Goal: Transaction & Acquisition: Purchase product/service

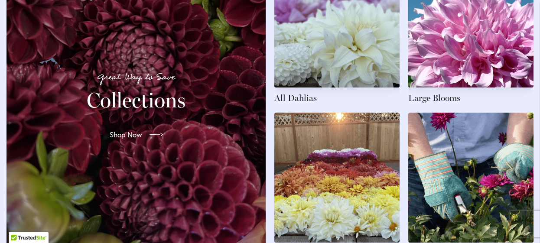
scroll to position [1323, 0]
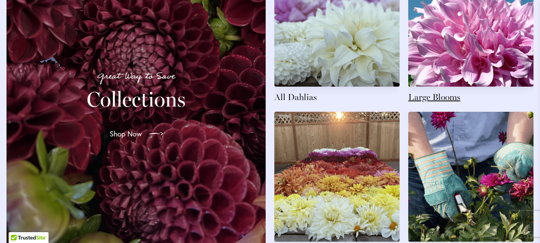
click at [527, 37] on link at bounding box center [470, 30] width 125 height 146
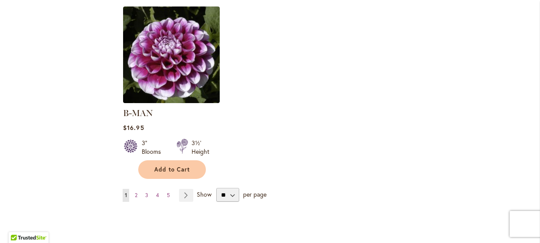
scroll to position [1132, 0]
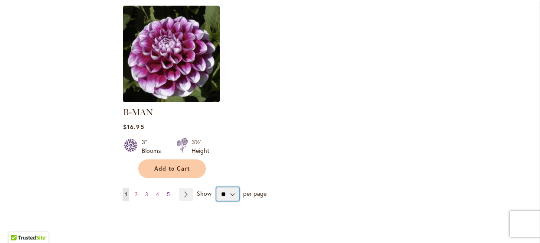
click at [232, 187] on select "** ** ** **" at bounding box center [227, 194] width 23 height 14
select select "**"
click at [216, 187] on select "** ** ** **" at bounding box center [227, 194] width 23 height 14
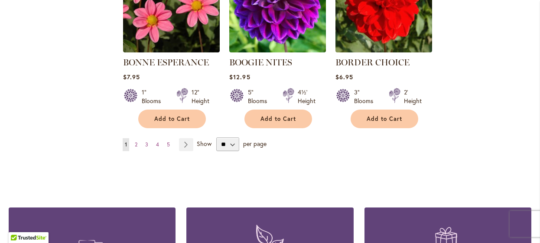
scroll to position [3014, 0]
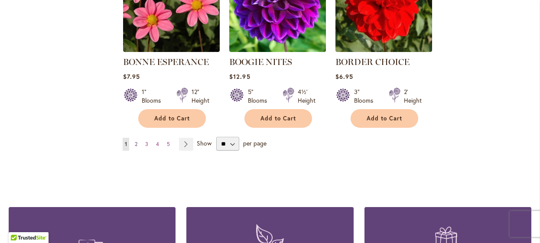
click at [136, 141] on span "2" at bounding box center [136, 144] width 3 height 6
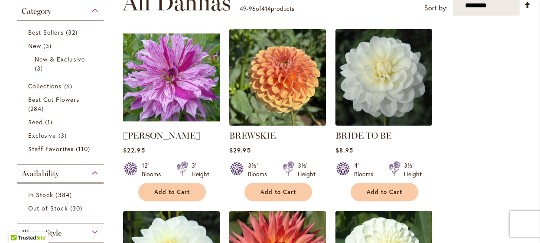
scroll to position [188, 0]
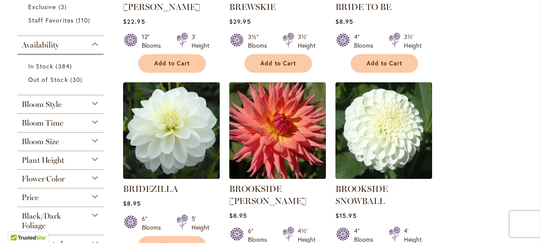
click at [92, 138] on div "Bloom Size" at bounding box center [60, 140] width 86 height 14
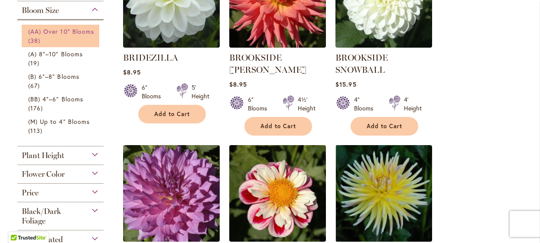
click at [52, 33] on span "(AA) Over 10" Blooms" at bounding box center [61, 31] width 66 height 8
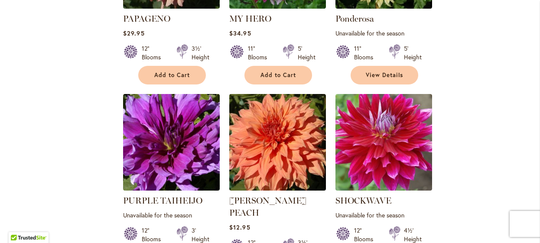
scroll to position [1936, 0]
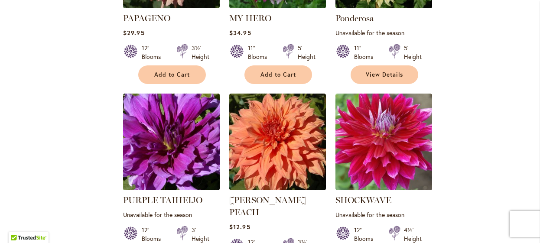
click at [185, 143] on img at bounding box center [171, 141] width 101 height 101
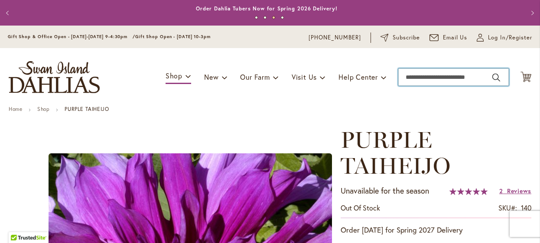
click at [421, 76] on input "Search" at bounding box center [453, 76] width 110 height 17
type input "**********"
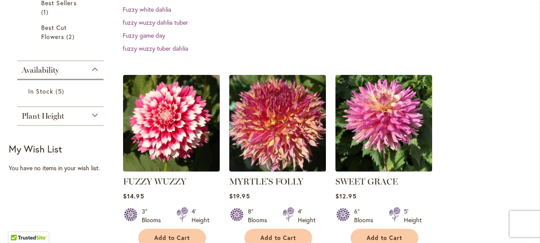
scroll to position [198, 0]
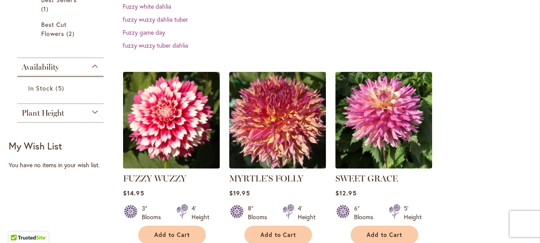
click at [178, 121] on img at bounding box center [171, 120] width 101 height 101
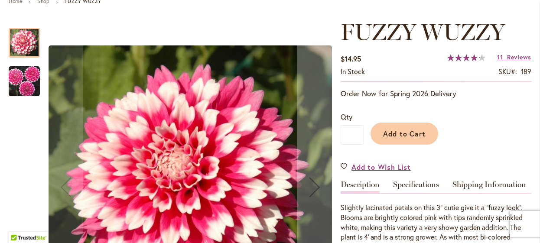
scroll to position [129, 0]
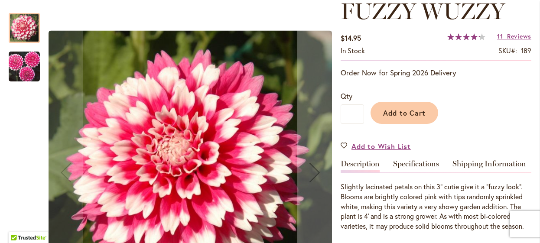
click at [32, 67] on img "FUZZY WUZZY" at bounding box center [24, 66] width 31 height 31
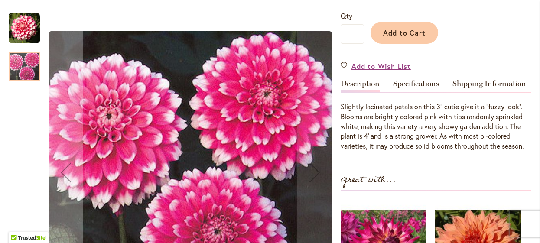
scroll to position [208, 0]
click at [22, 32] on img "FUZZY WUZZY" at bounding box center [24, 28] width 31 height 31
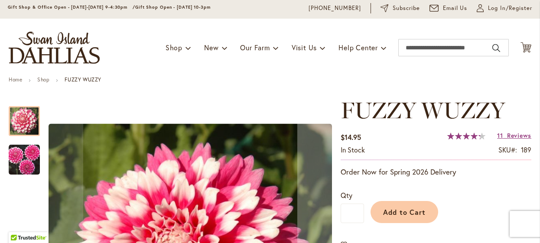
scroll to position [0, 0]
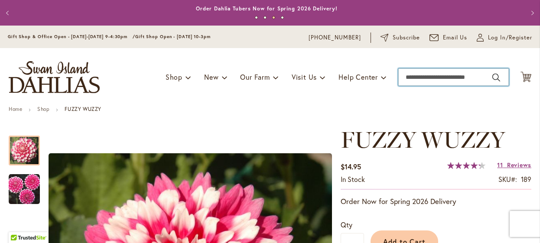
click at [406, 77] on input "Search" at bounding box center [453, 76] width 110 height 17
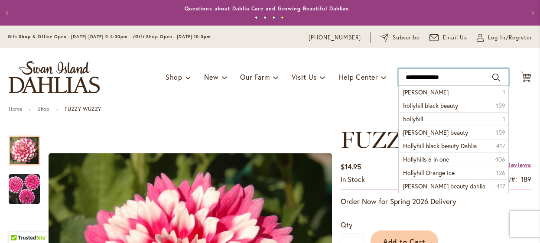
type input "**********"
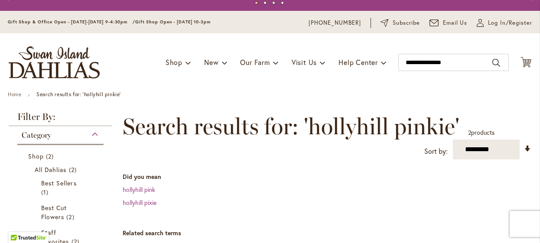
scroll to position [8, 0]
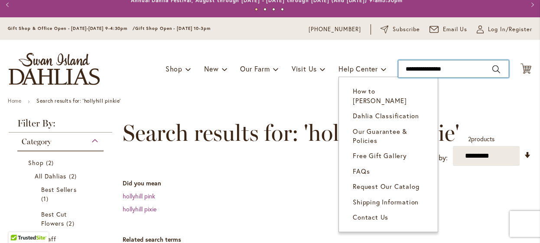
drag, startPoint x: 459, startPoint y: 68, endPoint x: 318, endPoint y: 71, distance: 140.8
click at [318, 71] on div "Toggle Nav Shop Dahlia Tubers Collections Fresh Cut Dahlias Gardening Supplies …" at bounding box center [270, 69] width 540 height 58
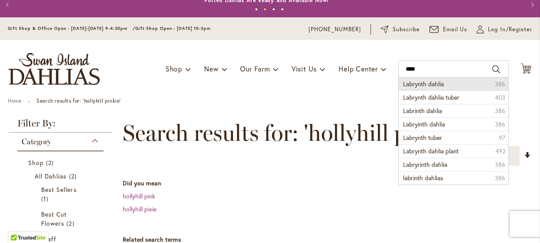
click at [411, 83] on span "Labrynth dahlia" at bounding box center [423, 84] width 41 height 8
type input "**********"
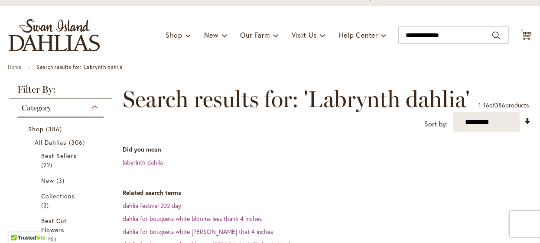
scroll to position [40, 0]
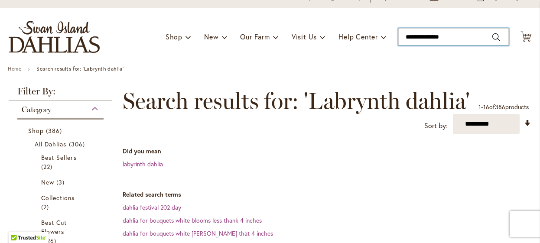
click at [453, 38] on input "**********" at bounding box center [453, 36] width 110 height 17
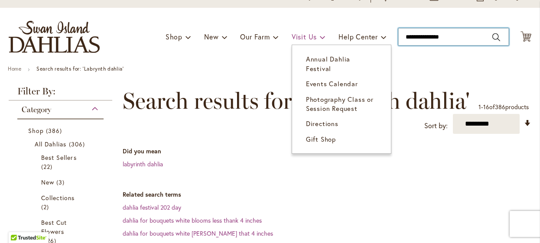
drag, startPoint x: 453, startPoint y: 38, endPoint x: 316, endPoint y: 30, distance: 137.5
click at [316, 30] on div "Toggle Nav Shop Dahlia Tubers Collections Fresh Cut Dahlias Gardening Supplies …" at bounding box center [270, 37] width 540 height 58
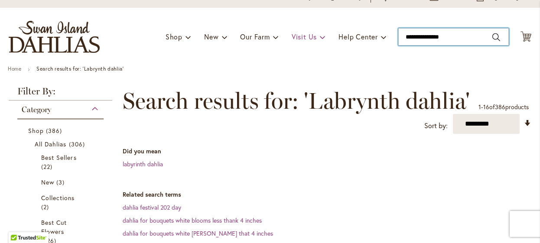
type input "**********"
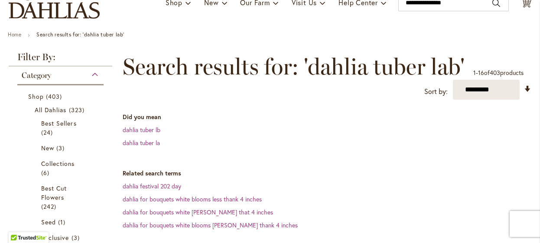
scroll to position [18, 0]
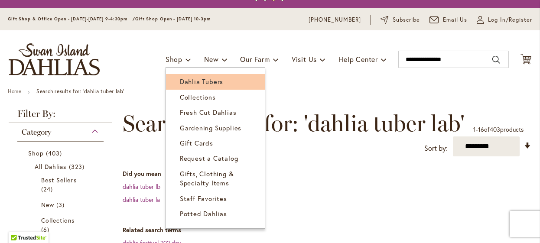
click at [180, 78] on span "Dahlia Tubers" at bounding box center [201, 81] width 43 height 9
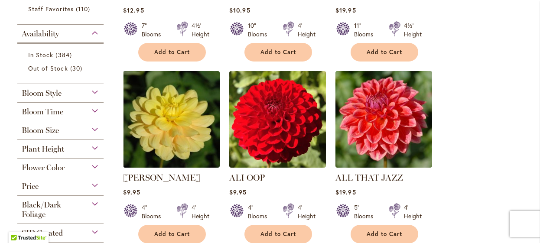
scroll to position [326, 0]
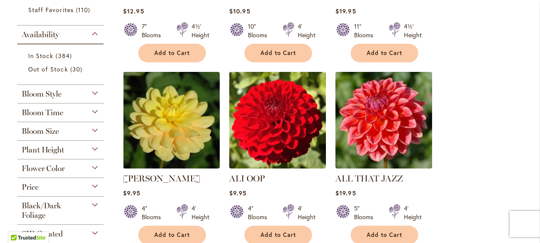
click at [85, 126] on div "Bloom Size" at bounding box center [60, 129] width 86 height 14
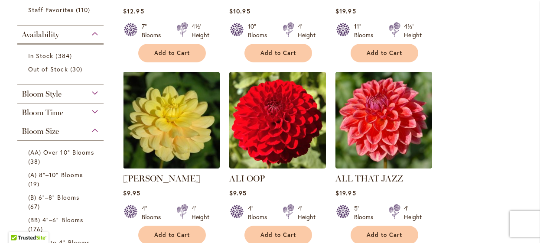
scroll to position [447, 0]
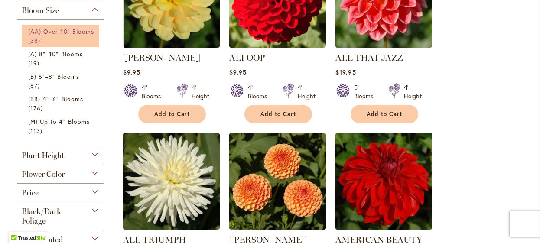
click at [42, 35] on link "(AA) Over 10" Blooms 38 items" at bounding box center [61, 36] width 67 height 18
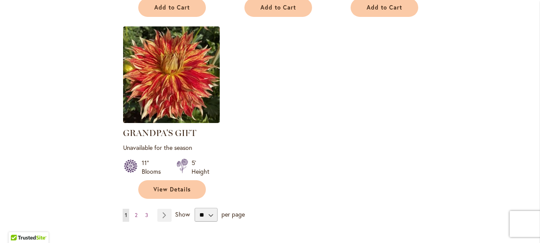
scroll to position [1132, 0]
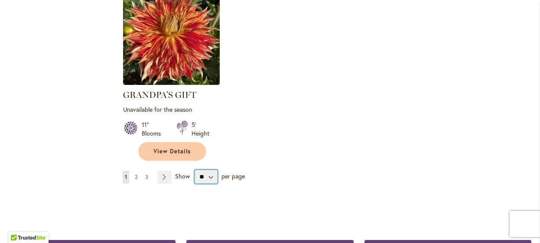
click at [208, 171] on select "** ** ** **" at bounding box center [206, 177] width 23 height 14
select select "**"
click at [195, 170] on select "** ** ** **" at bounding box center [206, 177] width 23 height 14
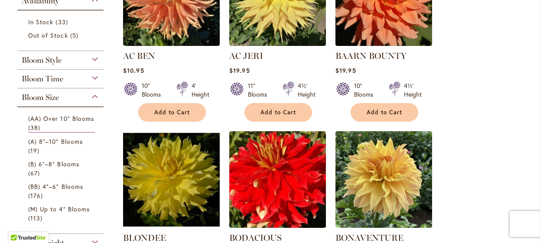
scroll to position [259, 0]
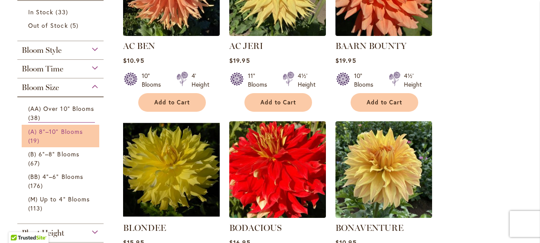
click at [49, 136] on link "(A) 8"–10" Blooms 19 items" at bounding box center [61, 136] width 67 height 18
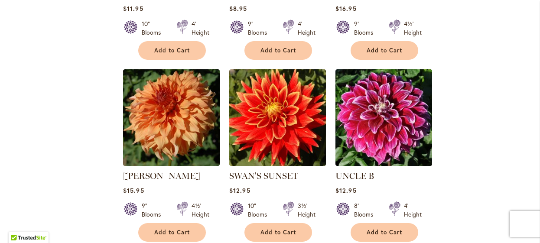
scroll to position [1072, 0]
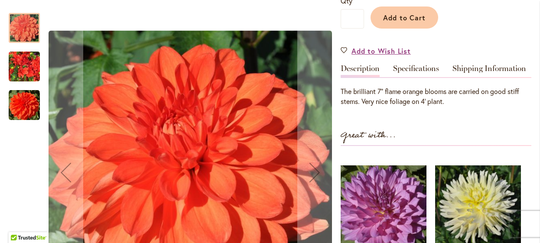
scroll to position [251, 0]
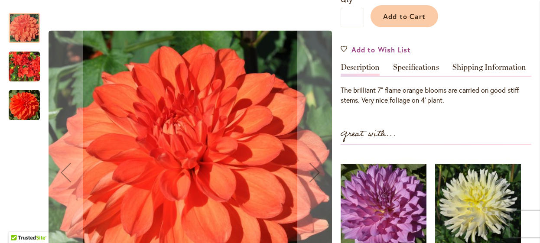
click at [17, 62] on img "Swan's Olympic Flame" at bounding box center [24, 67] width 31 height 42
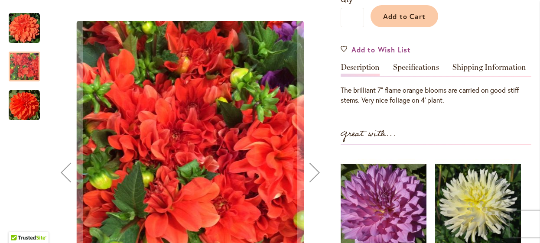
click at [18, 106] on img "Swan's Olympic Flame" at bounding box center [24, 105] width 31 height 31
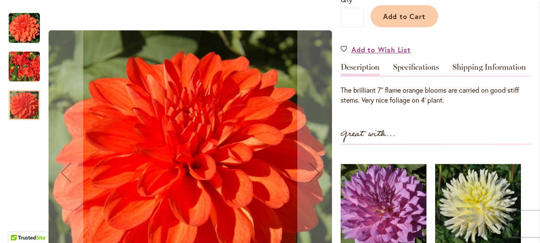
scroll to position [0, 0]
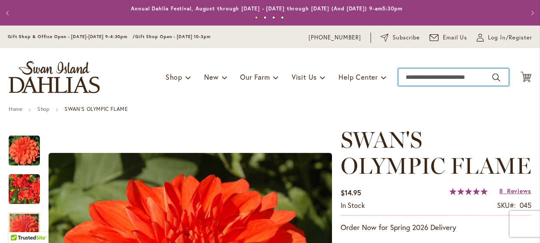
click at [414, 81] on input "Search" at bounding box center [453, 76] width 110 height 17
type input "**********"
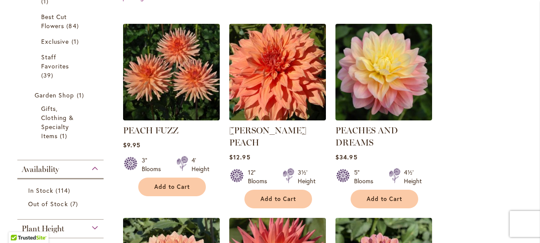
scroll to position [243, 0]
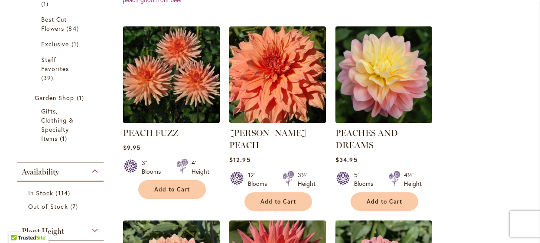
click at [198, 60] on img at bounding box center [171, 74] width 101 height 101
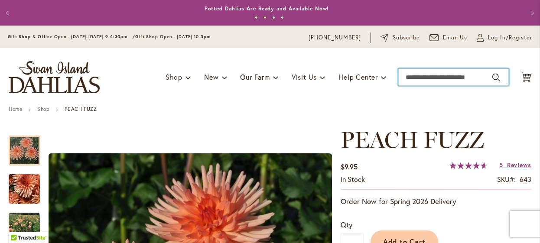
click at [423, 77] on input "Search" at bounding box center [453, 76] width 110 height 17
type input "**********"
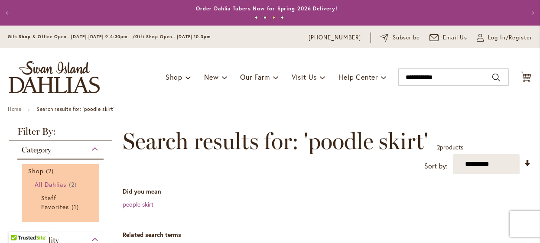
click at [35, 183] on span "All Dahlias" at bounding box center [51, 184] width 32 height 8
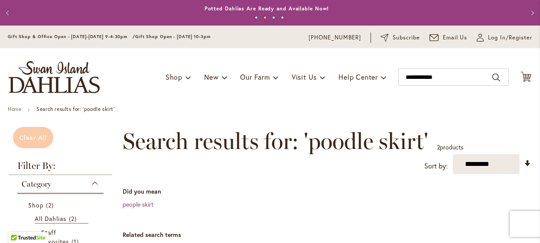
click at [35, 141] on span "Clear All" at bounding box center [32, 137] width 27 height 8
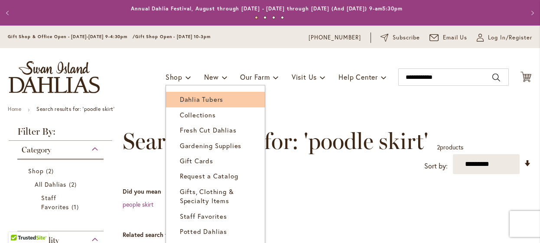
click at [180, 98] on span "Dahlia Tubers" at bounding box center [201, 99] width 43 height 9
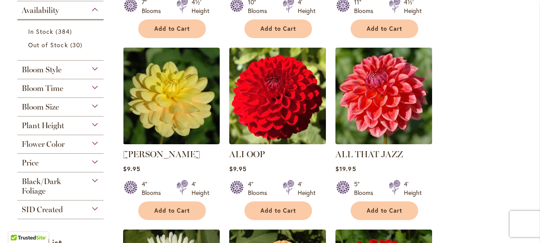
scroll to position [355, 0]
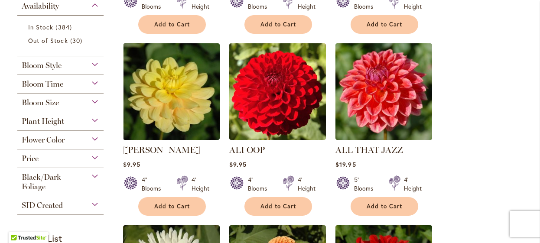
click at [92, 66] on div "Bloom Style" at bounding box center [60, 63] width 86 height 14
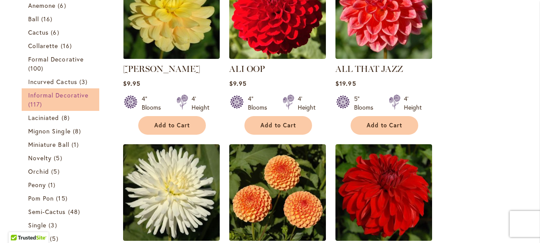
scroll to position [434, 0]
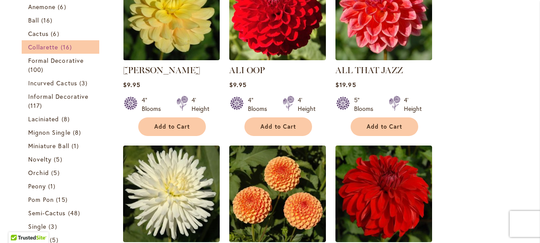
click at [49, 45] on span "Collarette" at bounding box center [43, 47] width 30 height 8
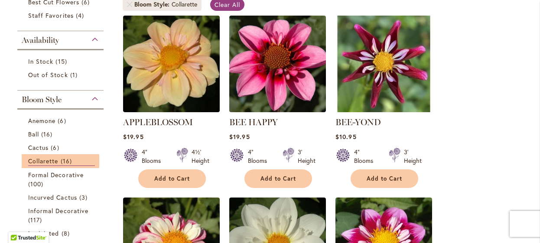
scroll to position [182, 0]
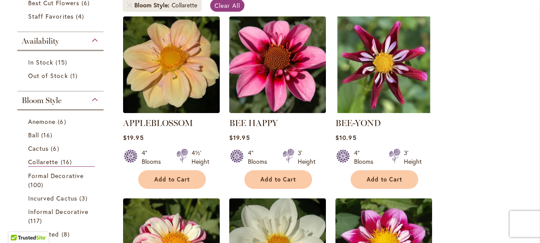
click at [95, 101] on div "Bloom Style" at bounding box center [60, 98] width 86 height 14
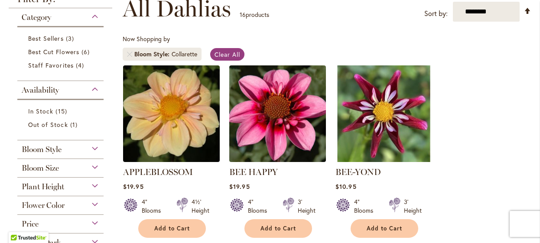
scroll to position [132, 0]
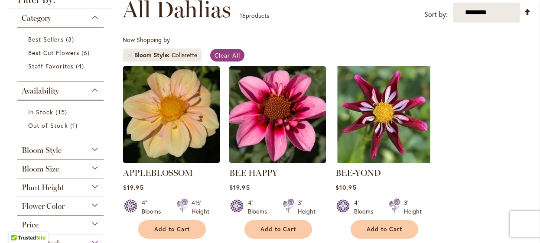
click at [86, 152] on div "Bloom Style" at bounding box center [60, 148] width 86 height 14
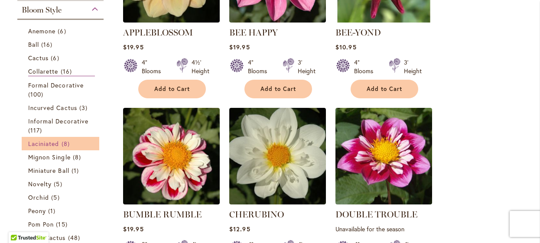
click at [51, 142] on span "Laciniated" at bounding box center [43, 143] width 31 height 8
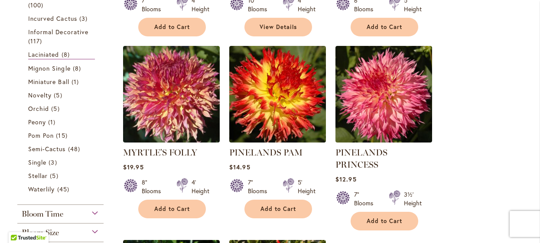
scroll to position [333, 0]
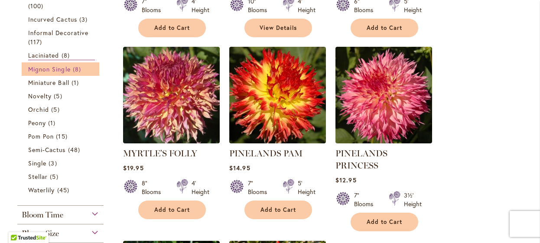
click at [57, 66] on span "Mignon Single" at bounding box center [49, 69] width 42 height 8
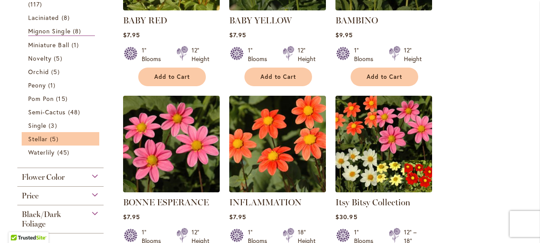
scroll to position [285, 0]
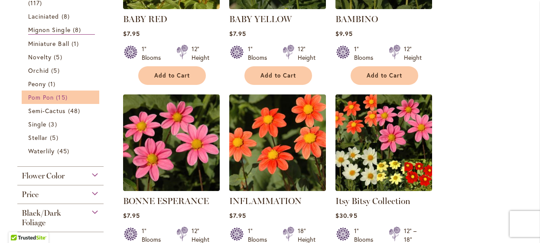
click at [45, 97] on span "Pom Pon" at bounding box center [41, 97] width 26 height 8
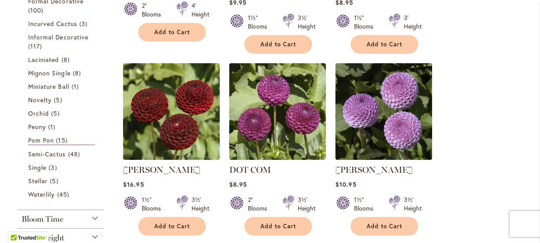
scroll to position [329, 0]
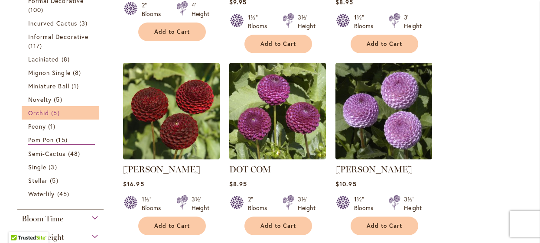
click at [38, 117] on span "Orchid" at bounding box center [38, 113] width 21 height 8
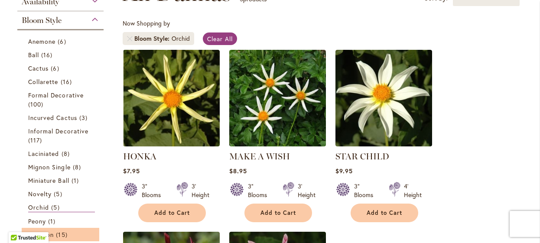
scroll to position [147, 0]
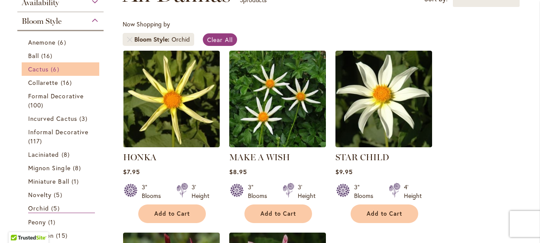
click at [42, 71] on span "Cactus" at bounding box center [38, 69] width 20 height 8
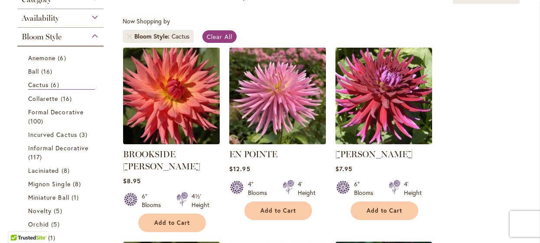
scroll to position [149, 0]
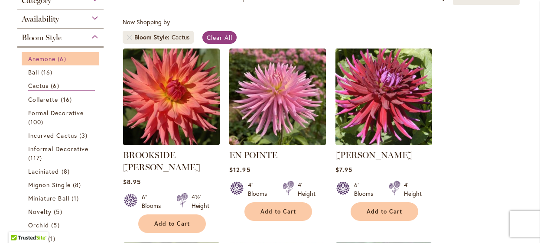
click at [35, 60] on span "Anemone" at bounding box center [41, 59] width 27 height 8
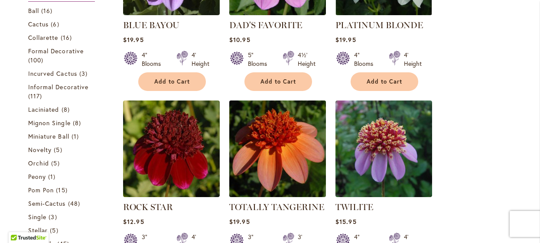
scroll to position [309, 0]
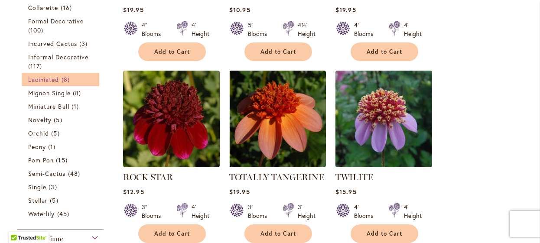
click at [50, 78] on span "Laciniated" at bounding box center [43, 79] width 31 height 8
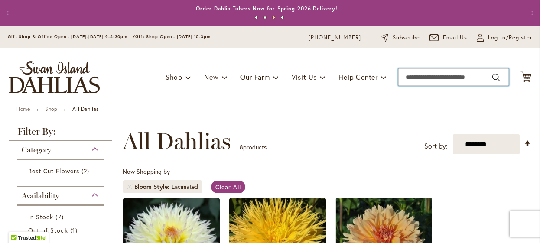
click at [405, 74] on input "Search" at bounding box center [453, 76] width 110 height 17
type input "**********"
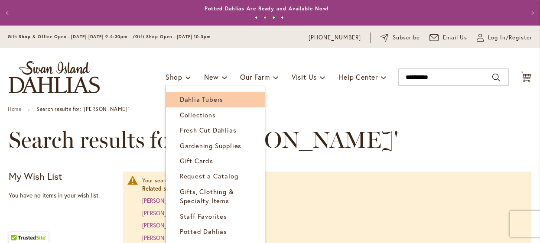
click at [180, 99] on span "Dahlia Tubers" at bounding box center [201, 99] width 43 height 9
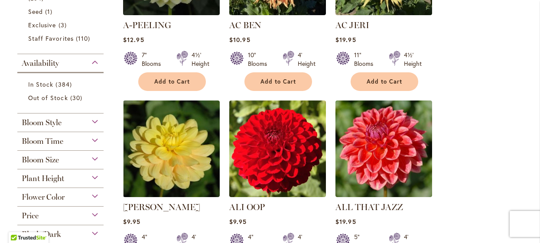
scroll to position [299, 0]
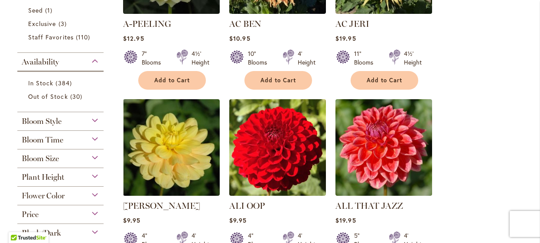
click at [69, 155] on div "Bloom Size" at bounding box center [60, 156] width 86 height 14
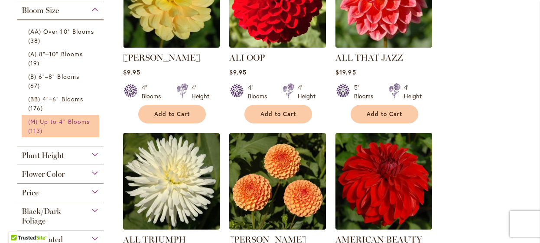
click at [45, 117] on span "(M) Up to 4" Blooms" at bounding box center [59, 121] width 62 height 8
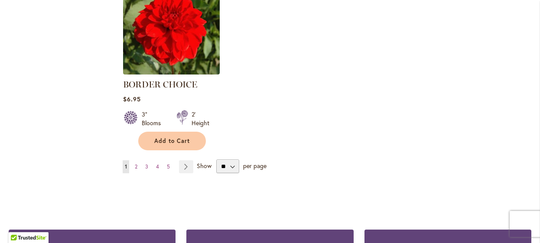
scroll to position [1167, 0]
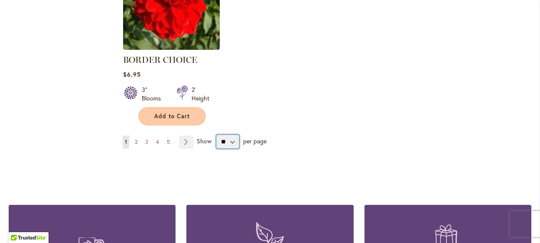
click at [231, 135] on select "** ** ** **" at bounding box center [227, 142] width 23 height 14
select select "**"
click at [216, 135] on select "** ** ** **" at bounding box center [227, 142] width 23 height 14
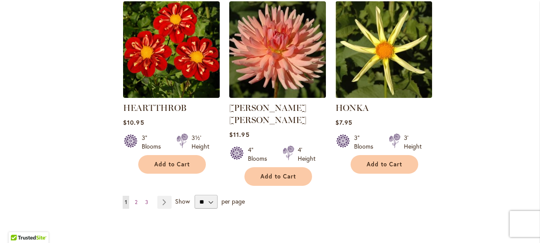
scroll to position [2982, 0]
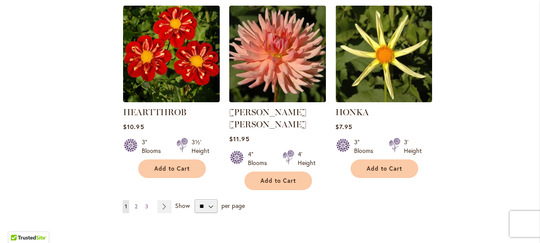
click at [135, 203] on span "2" at bounding box center [136, 206] width 3 height 6
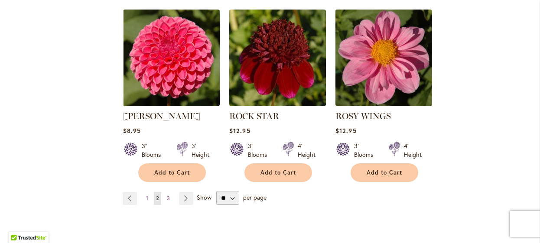
scroll to position [2974, 0]
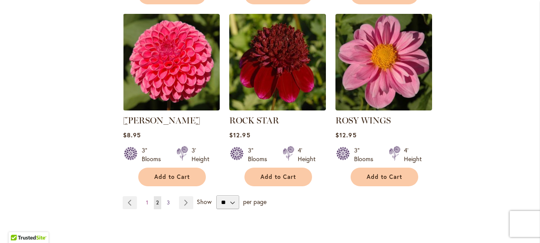
click at [165, 196] on link "Page 3" at bounding box center [168, 202] width 7 height 13
